Goal: Task Accomplishment & Management: Use online tool/utility

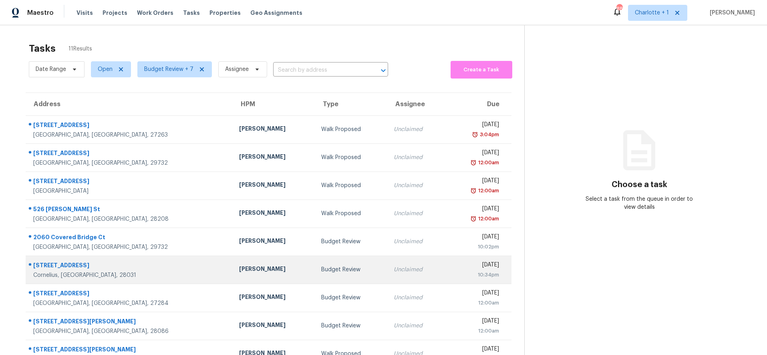
scroll to position [68, 0]
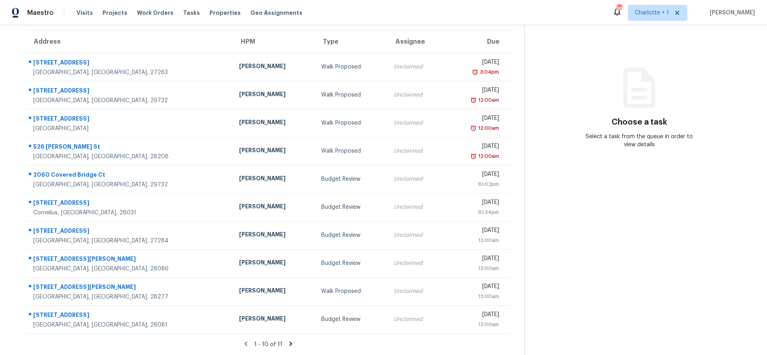
click at [283, 341] on div "1 - 10 of 11" at bounding box center [268, 344] width 511 height 8
click at [287, 340] on icon at bounding box center [290, 343] width 7 height 7
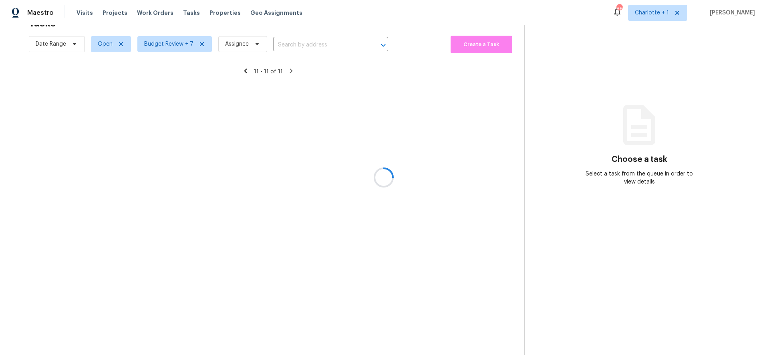
scroll to position [31, 0]
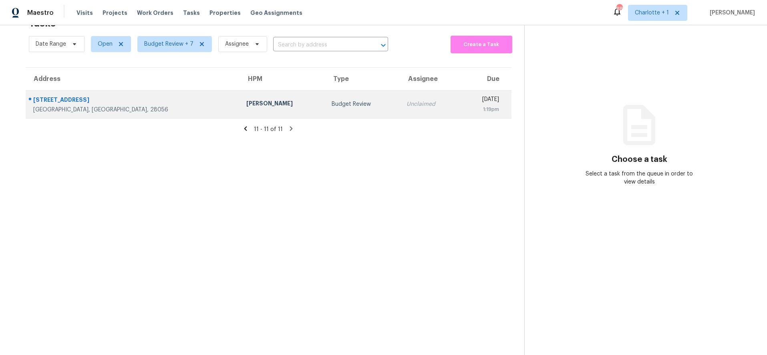
click at [125, 98] on div "2418 Woodbridge Dr" at bounding box center [133, 101] width 200 height 10
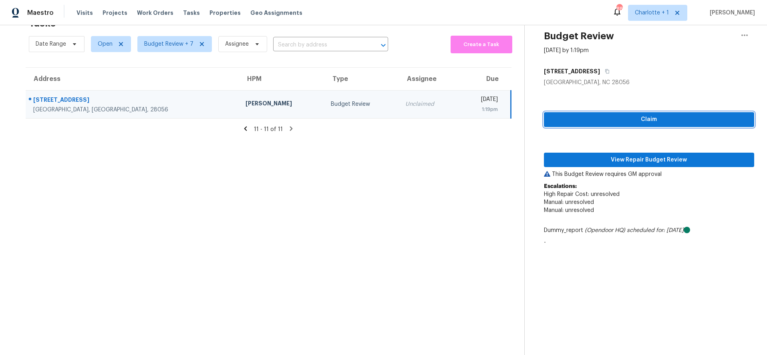
click at [667, 114] on span "Claim" at bounding box center [649, 119] width 198 height 10
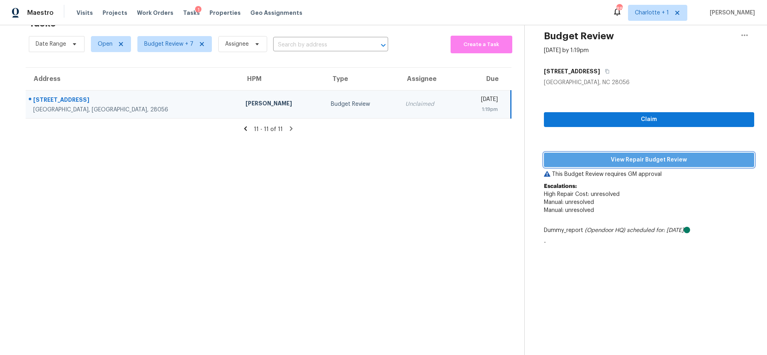
click at [634, 155] on span "View Repair Budget Review" at bounding box center [649, 160] width 198 height 10
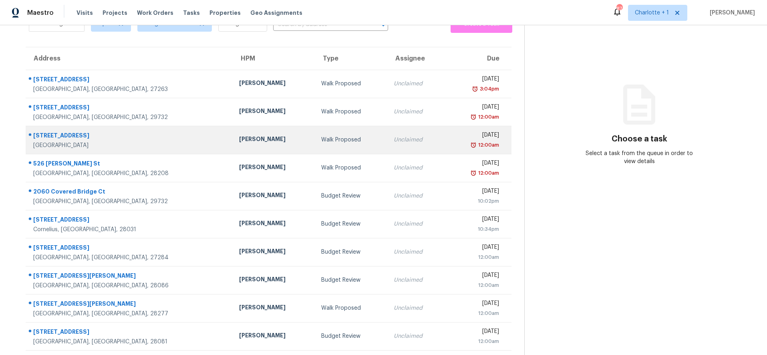
scroll to position [53, 0]
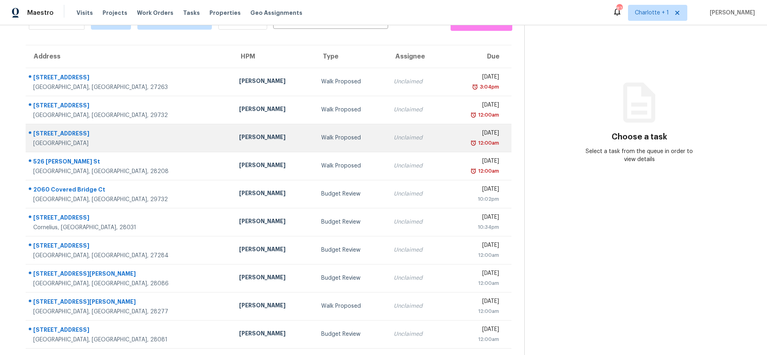
click at [233, 138] on td "[PERSON_NAME]" at bounding box center [274, 138] width 82 height 28
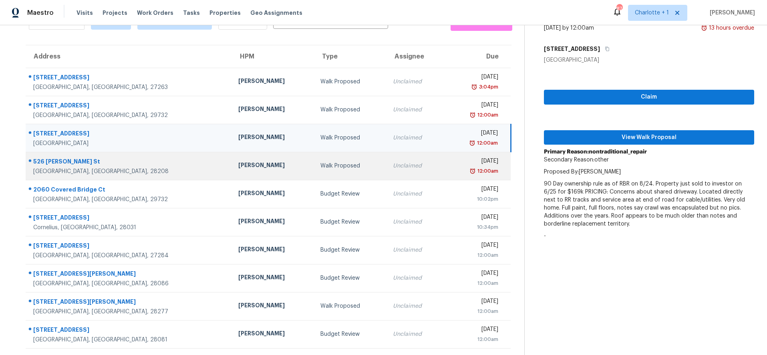
click at [238, 161] on div "[PERSON_NAME]" at bounding box center [272, 166] width 69 height 10
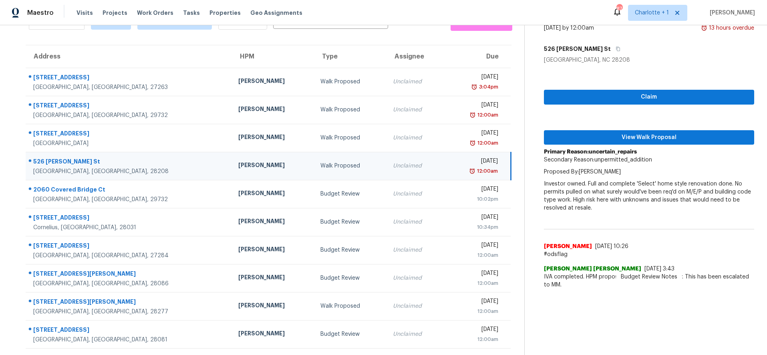
click at [232, 180] on td "[PERSON_NAME]" at bounding box center [273, 194] width 82 height 28
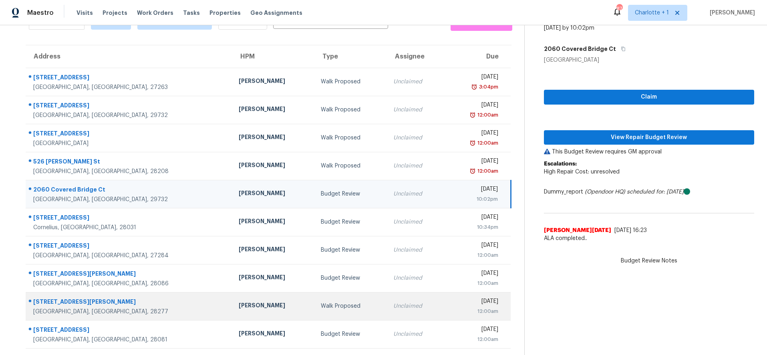
click at [131, 297] on div "[STREET_ADDRESS][PERSON_NAME]" at bounding box center [129, 302] width 193 height 10
